Goal: Task Accomplishment & Management: Manage account settings

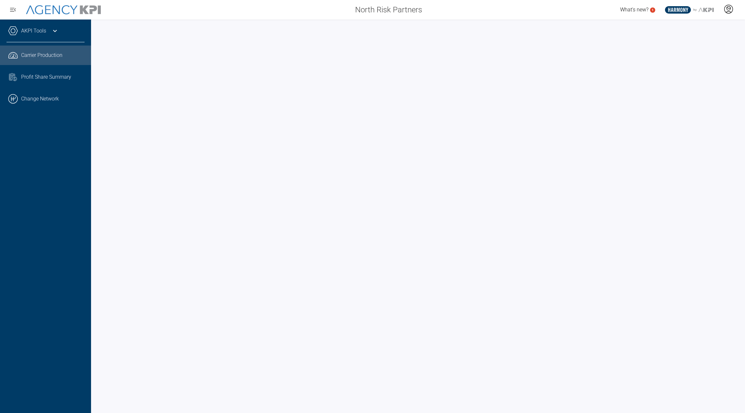
click at [731, 12] on icon at bounding box center [729, 9] width 10 height 10
click at [691, 48] on li "Log Out" at bounding box center [703, 46] width 70 height 14
